Goal: Task Accomplishment & Management: Manage account settings

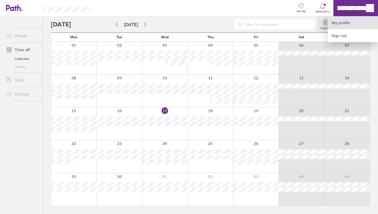
click at [347, 24] on link "My profile" at bounding box center [352, 22] width 50 height 13
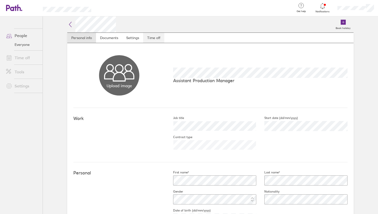
click at [149, 38] on link "Time off" at bounding box center [153, 38] width 21 height 10
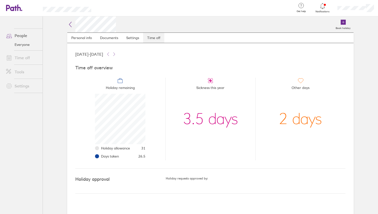
scroll to position [50, 50]
